Goal: Task Accomplishment & Management: Complete application form

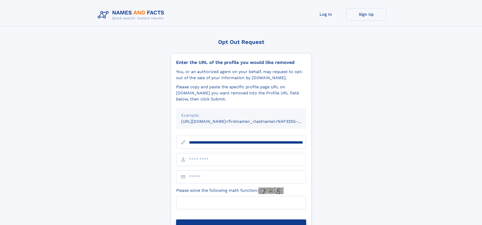
scroll to position [0, 62]
type input "**********"
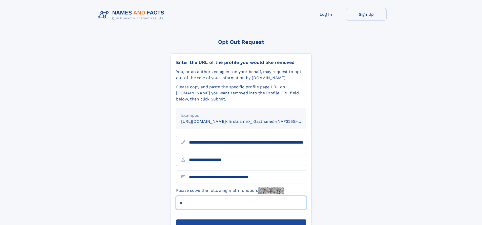
type input "**"
click at [241, 219] on button "Submit Opt Out Request" at bounding box center [241, 227] width 130 height 16
